Goal: Check status: Check status

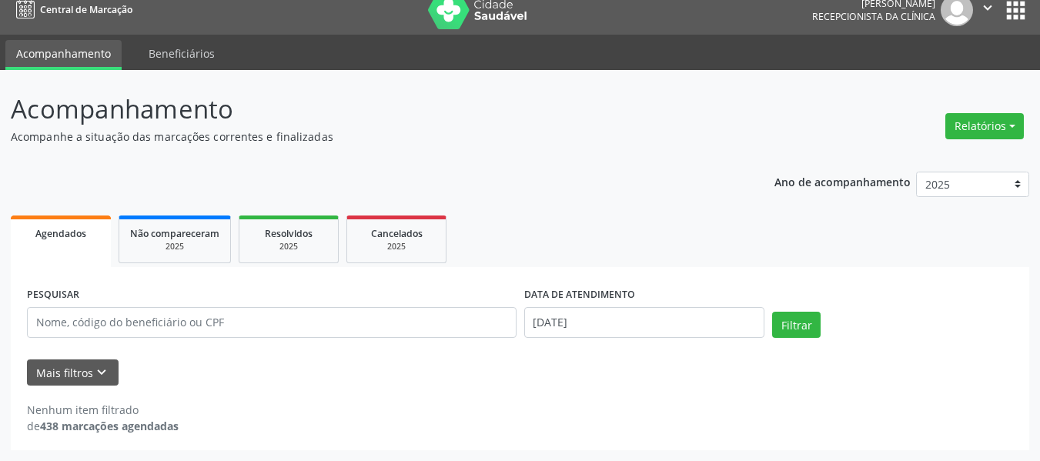
scroll to position [15, 0]
click at [706, 328] on input "[DATE]" at bounding box center [644, 322] width 241 height 31
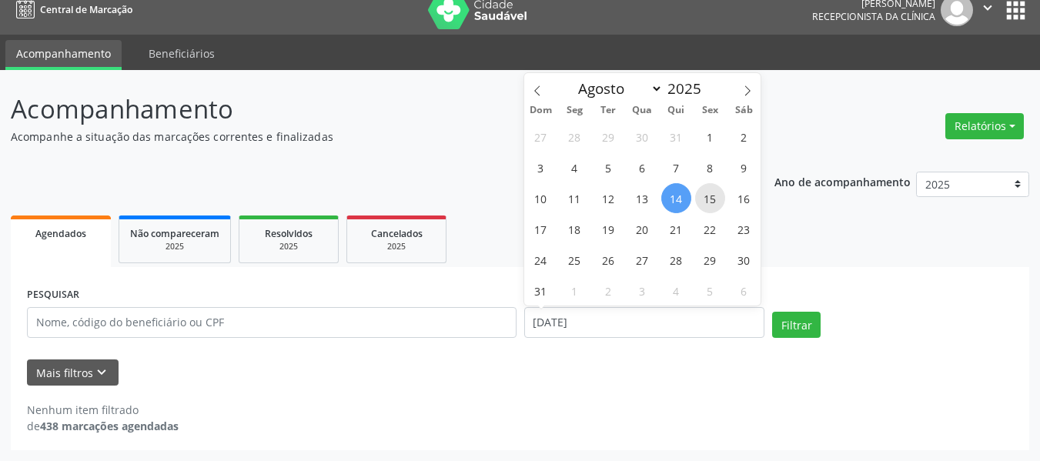
click at [705, 202] on span "15" at bounding box center [710, 198] width 30 height 30
type input "[DATE]"
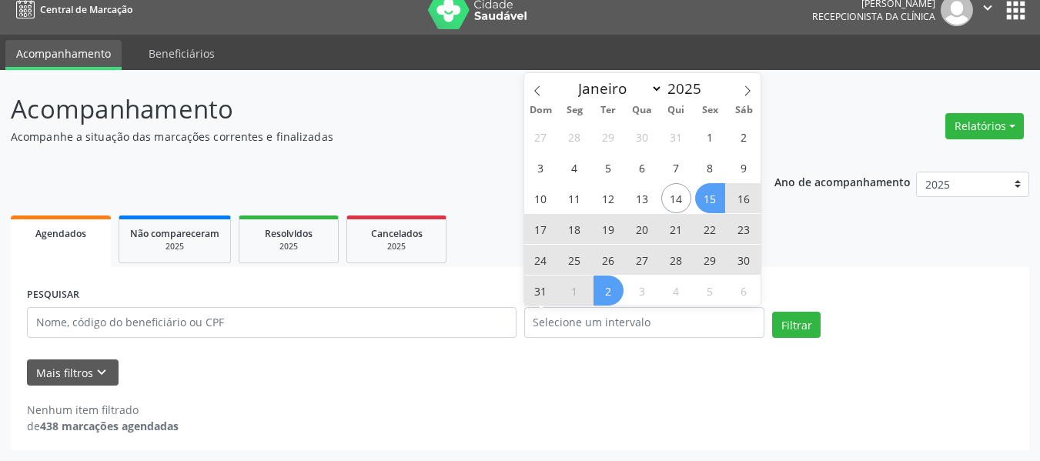
click at [364, 390] on div "Nenhum item filtrado de 438 marcações agendadas" at bounding box center [520, 410] width 986 height 49
select select "7"
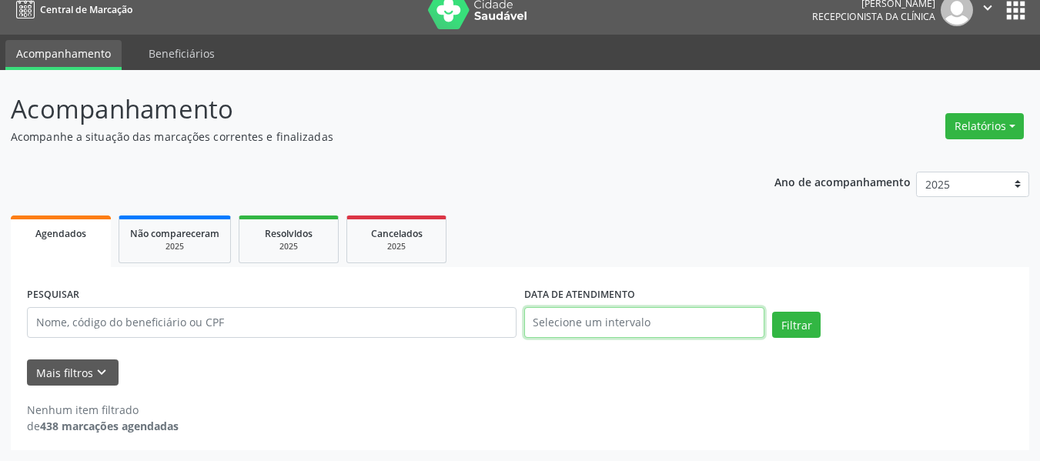
click at [628, 327] on input "text" at bounding box center [644, 322] width 241 height 31
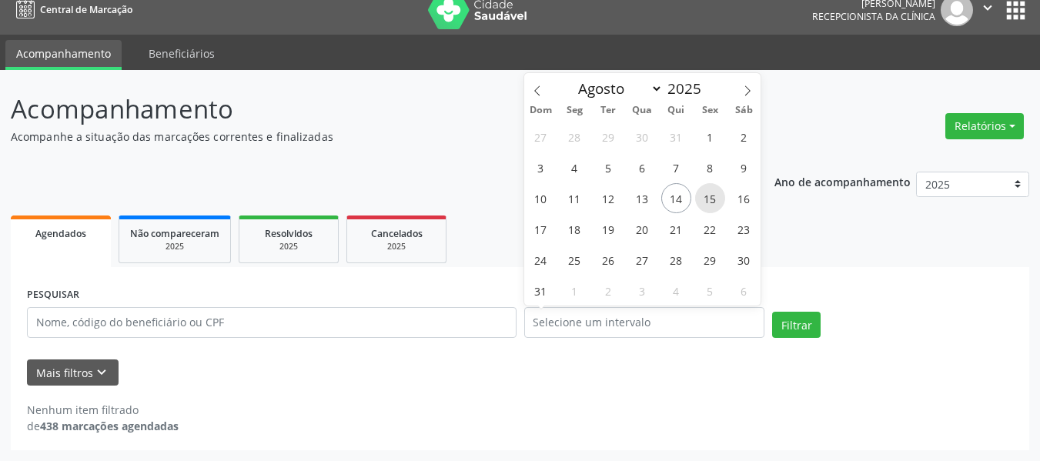
click at [713, 203] on span "15" at bounding box center [710, 198] width 30 height 30
type input "[DATE]"
click at [713, 203] on span "15" at bounding box center [710, 198] width 30 height 30
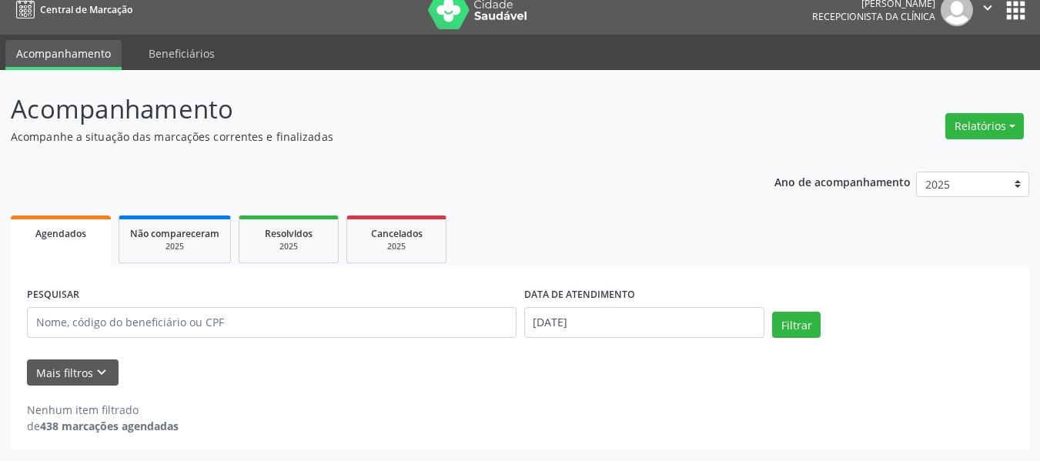
click at [587, 391] on div "Nenhum item filtrado de 438 marcações agendadas" at bounding box center [520, 410] width 986 height 49
click at [811, 317] on button "Filtrar" at bounding box center [796, 325] width 49 height 26
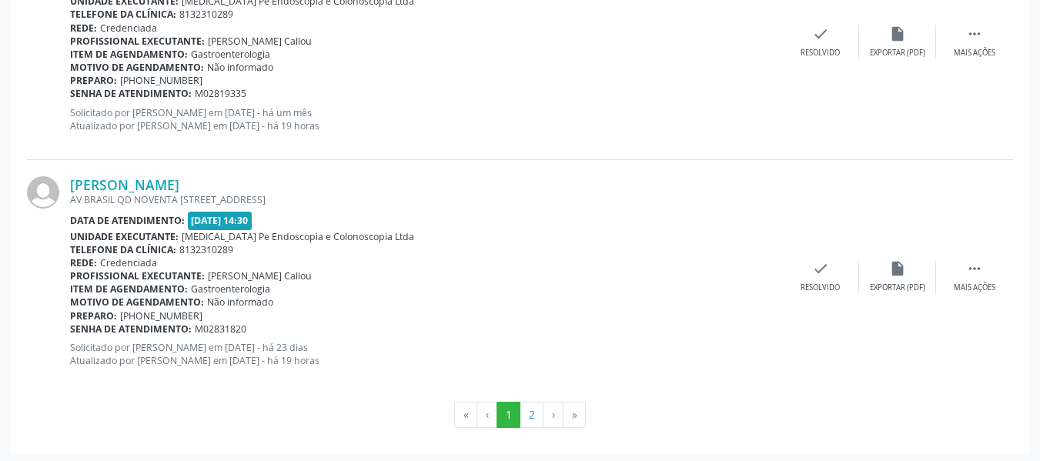
scroll to position [3599, 0]
